Goal: Transaction & Acquisition: Obtain resource

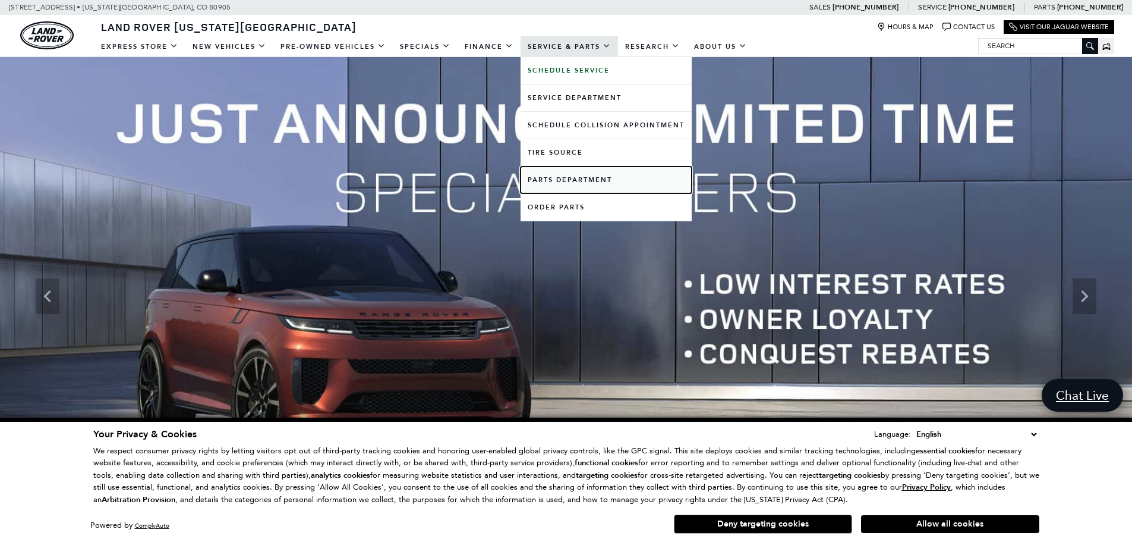
click at [577, 176] on link "Parts Department" at bounding box center [606, 179] width 171 height 27
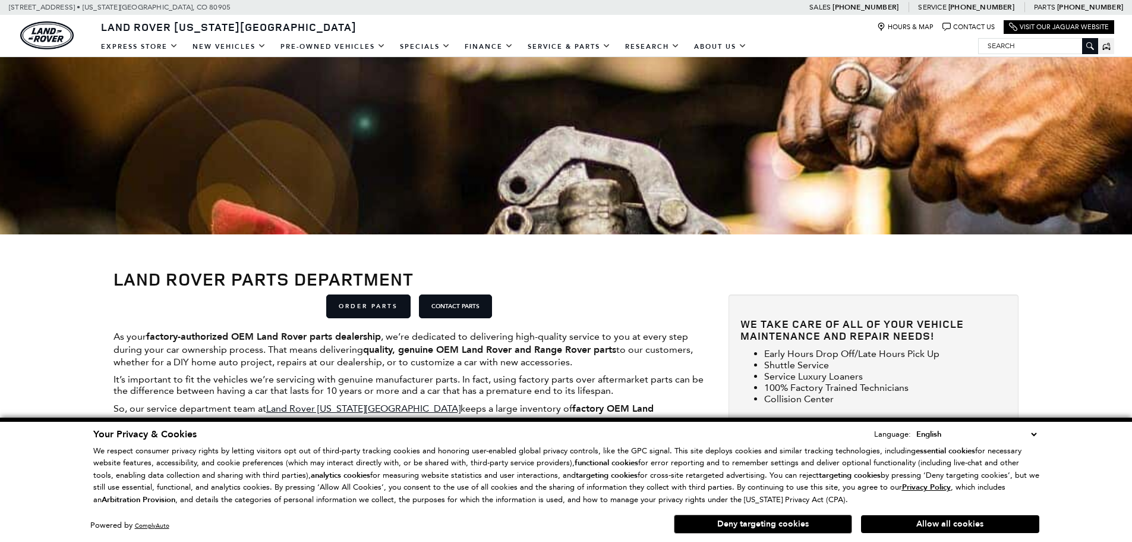
scroll to position [236, 0]
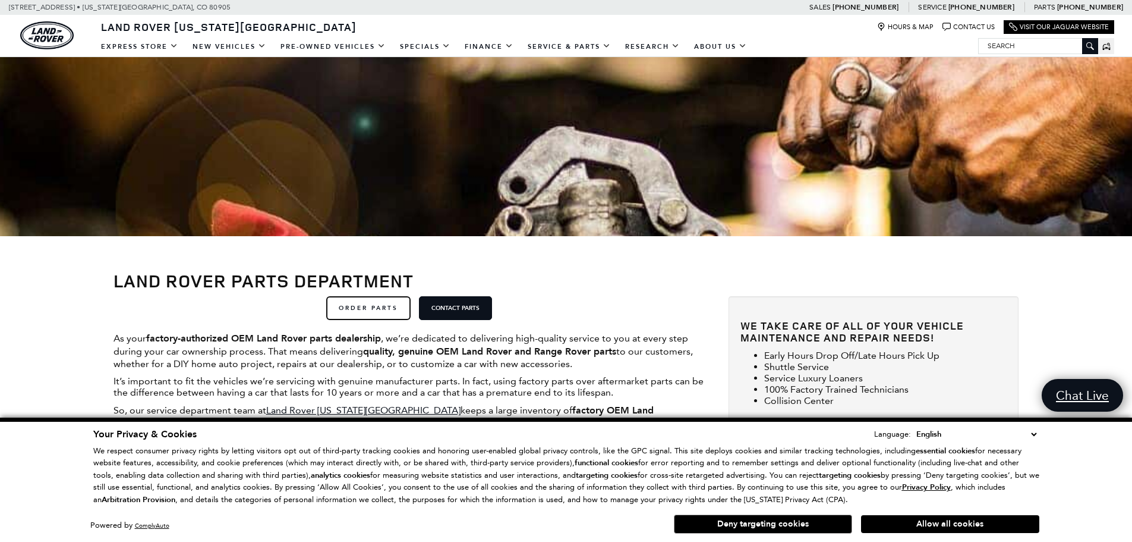
click at [379, 307] on link "ORDER PARTS" at bounding box center [368, 308] width 84 height 24
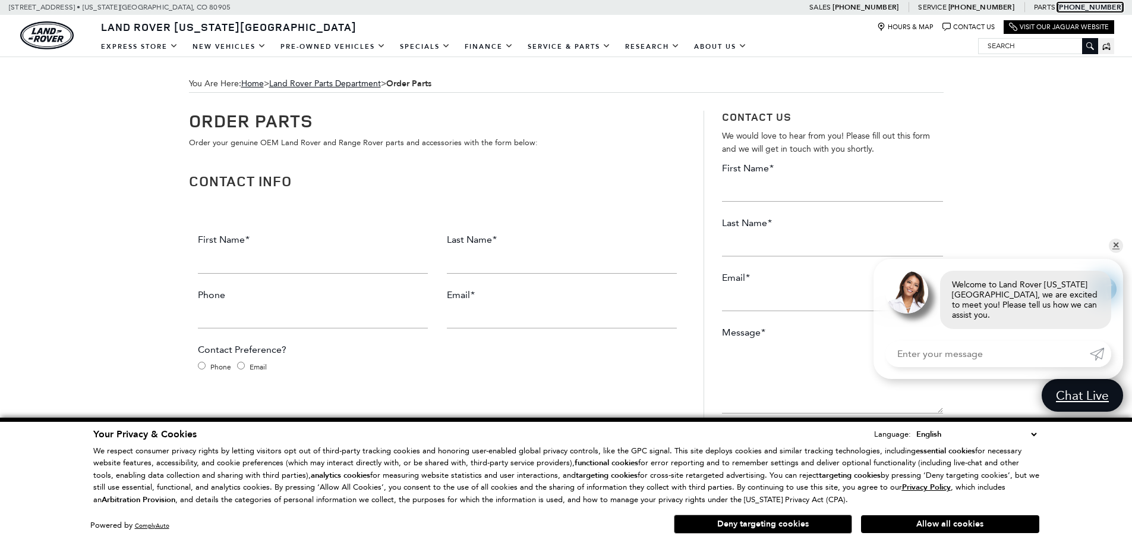
click at [1095, 4] on link "Call parts Phone Number 719-302-1000" at bounding box center [1091, 7] width 66 height 10
